Goal: Information Seeking & Learning: Check status

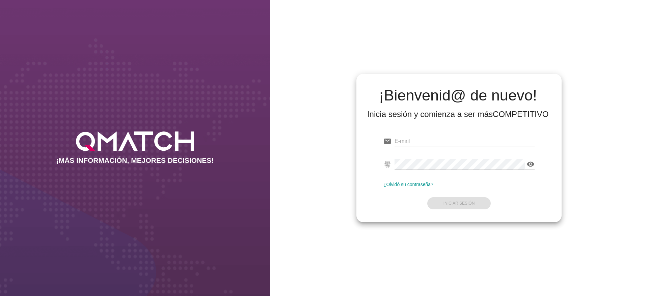
type input "[PERSON_NAME][EMAIL_ADDRESS][DOMAIN_NAME]"
click at [483, 189] on form "email [PERSON_NAME][EMAIL_ADDRESS][DOMAIN_NAME] fingerprint visibility ¿Olvidó …" at bounding box center [458, 172] width 151 height 80
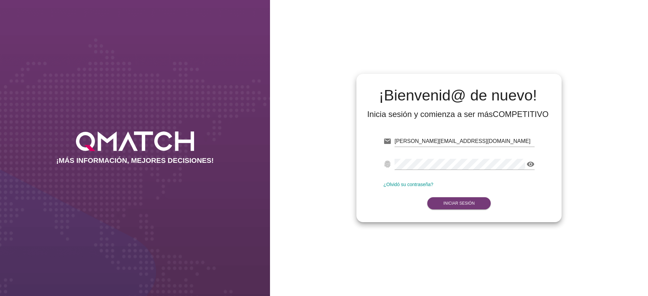
click at [475, 204] on button "Iniciar Sesión" at bounding box center [459, 203] width 64 height 12
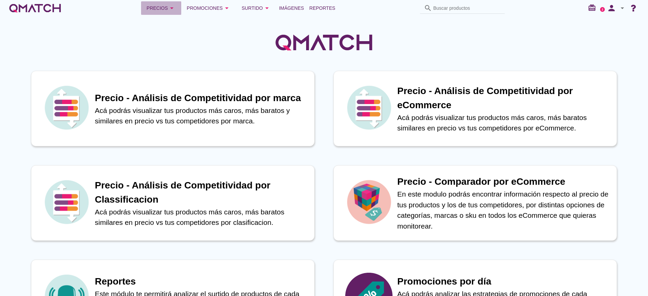
click at [157, 8] on div "Precios arrow_drop_down" at bounding box center [160, 8] width 29 height 8
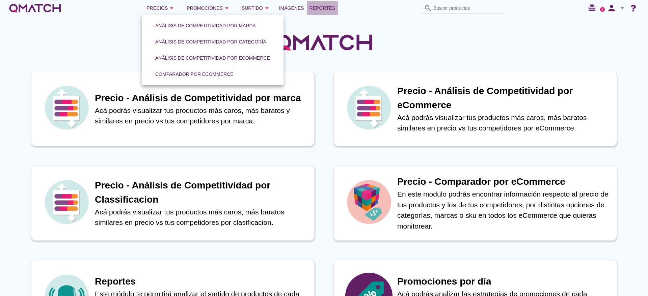
click at [315, 11] on span "Reportes" at bounding box center [322, 8] width 26 height 8
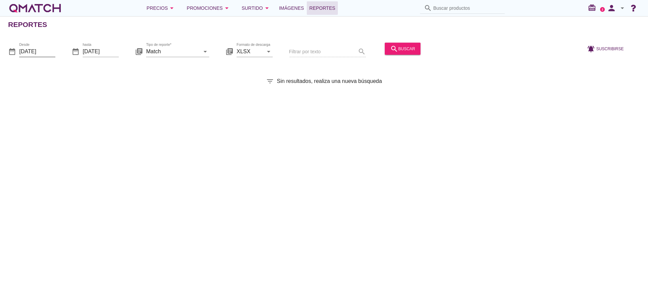
click at [42, 47] on input "2025-09-01" at bounding box center [37, 51] width 36 height 11
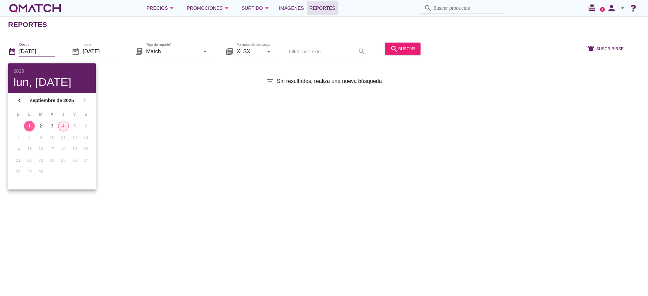
click at [64, 124] on div "4" at bounding box center [63, 126] width 10 height 6
type input "2025-09-04"
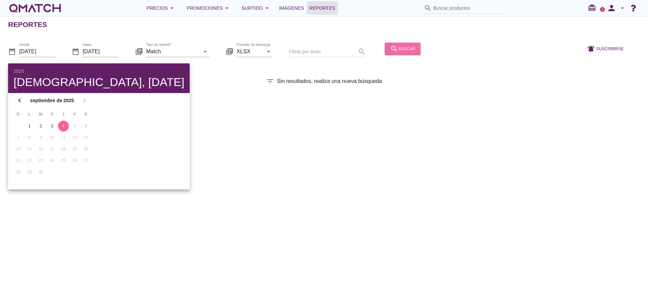
click at [395, 48] on icon "search" at bounding box center [394, 49] width 8 height 8
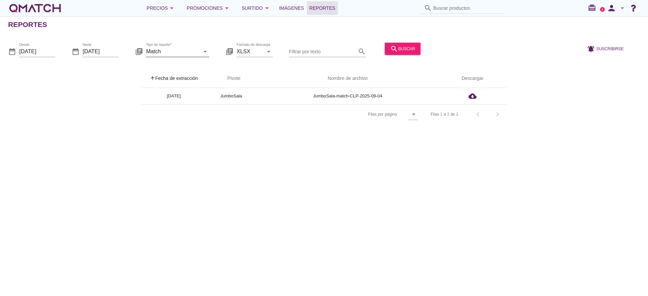
click at [207, 51] on icon "arrow_drop_down" at bounding box center [205, 51] width 8 height 8
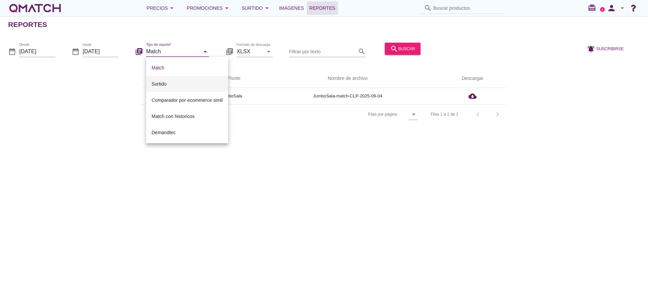
click at [182, 82] on div "Surtido" at bounding box center [187, 84] width 71 height 8
type input "Surtido"
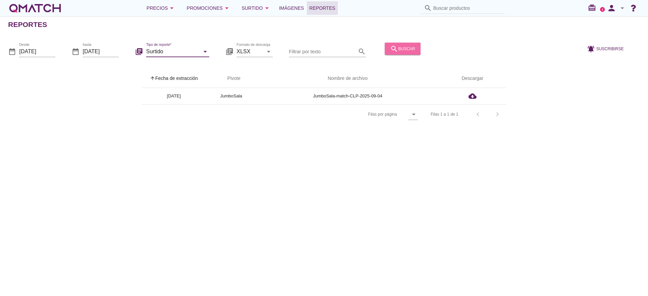
click at [408, 48] on div "search buscar" at bounding box center [402, 49] width 25 height 8
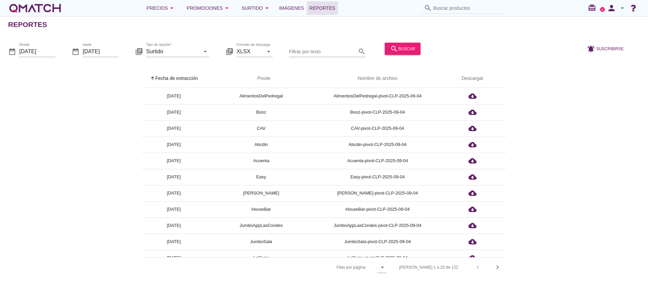
click at [89, 138] on div "arrow_upward Fecha de extracción arrow_upward Pivote Nombre de archivo Descarga…" at bounding box center [324, 173] width 632 height 208
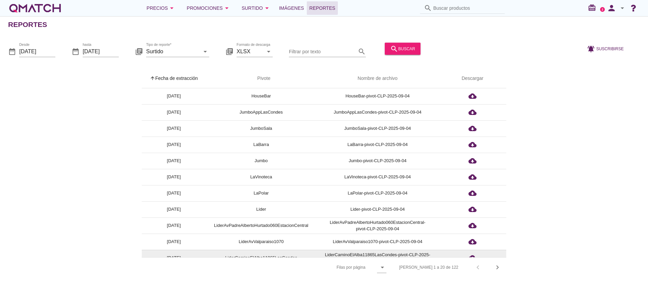
scroll to position [155, 0]
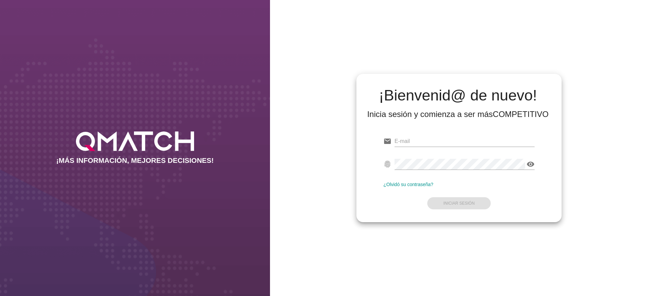
type input "[PERSON_NAME][EMAIL_ADDRESS][DOMAIN_NAME]"
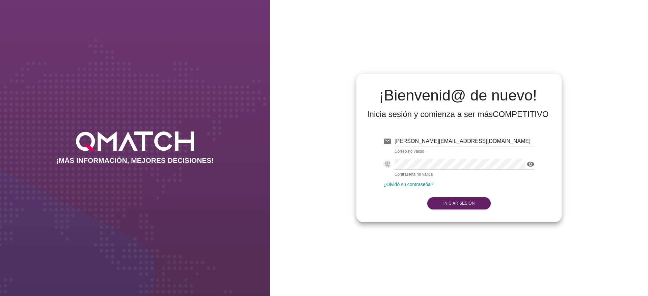
click at [602, 26] on div "¡Bienvenid@ de nuevo! Inicia sesión y comienza a ser más COMPETITIVO email [PER…" at bounding box center [459, 148] width 378 height 296
